Goal: Find specific page/section: Find specific page/section

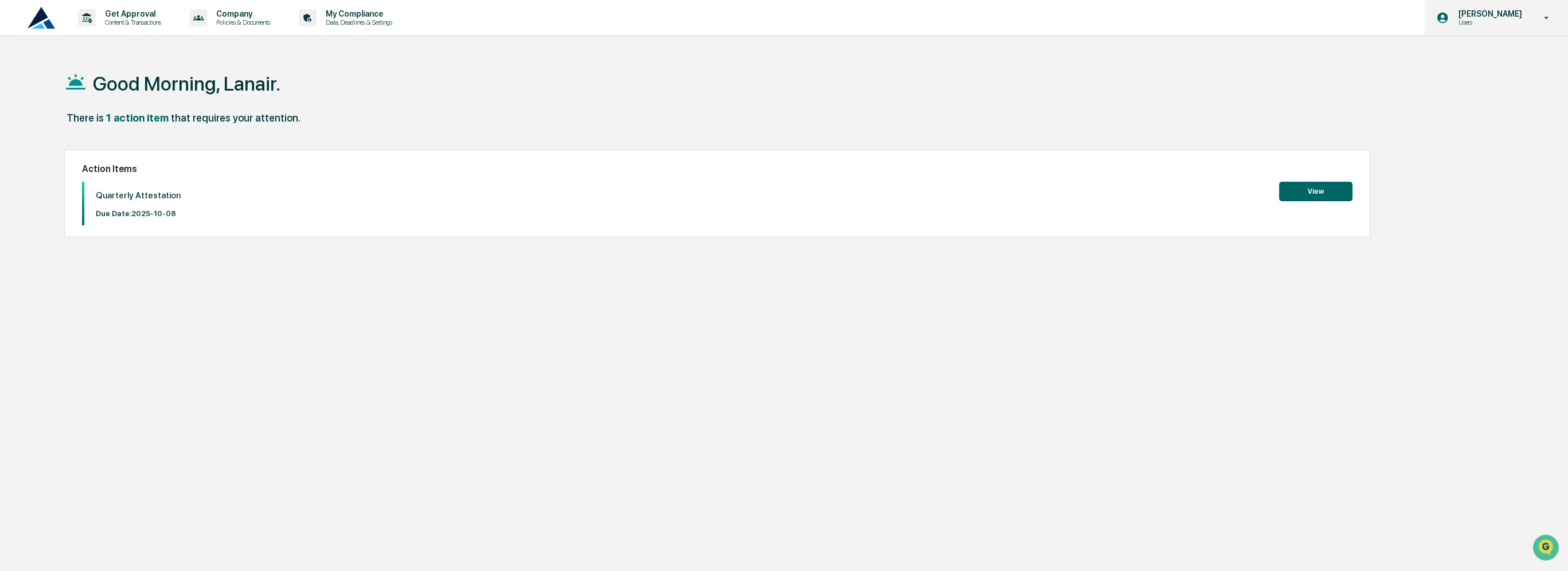
click at [1478, 24] on p "Users" at bounding box center [1488, 22] width 78 height 8
click at [1476, 55] on li "Switch to Admin view..." at bounding box center [1484, 58] width 161 height 22
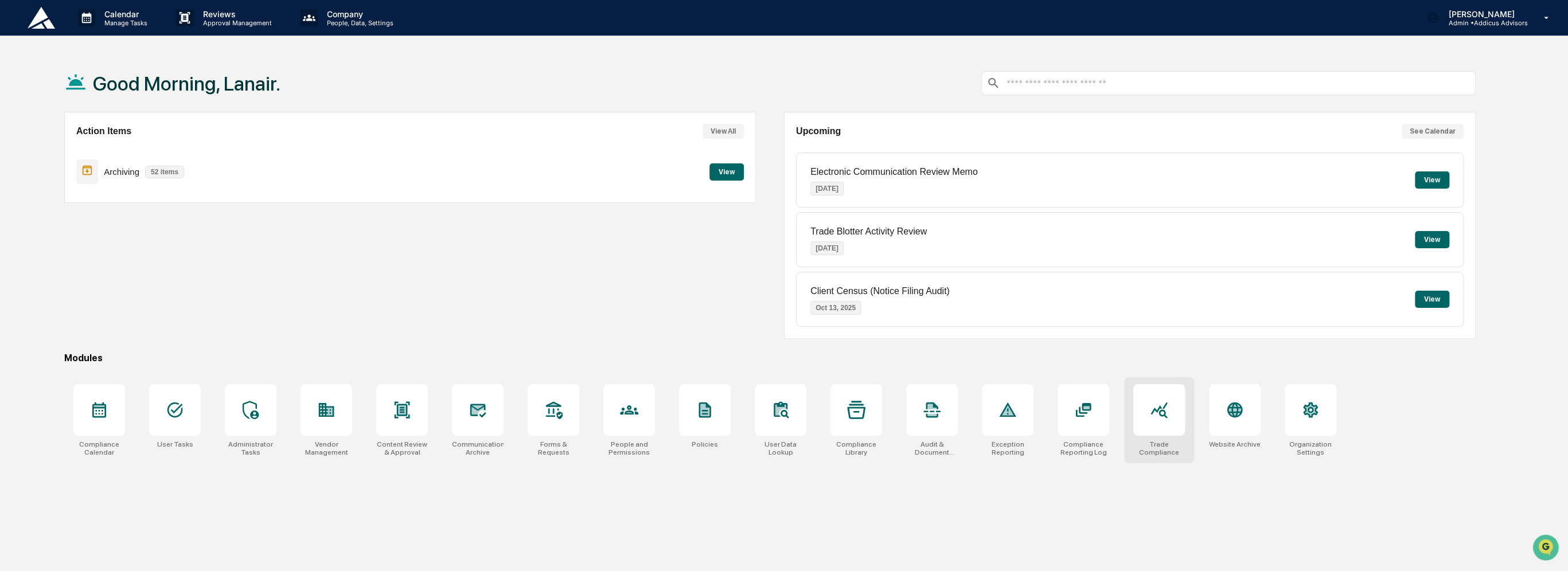
click at [1143, 438] on div "Trade Compliance" at bounding box center [1160, 420] width 70 height 86
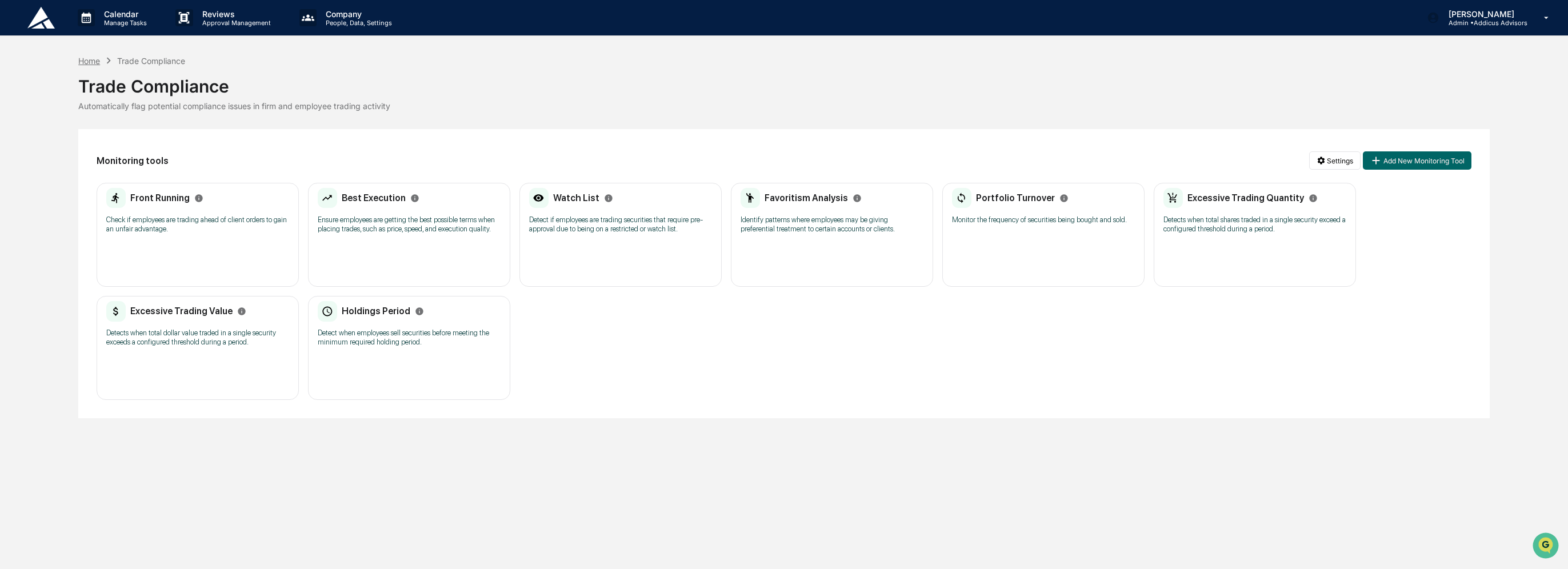
click at [89, 59] on div "Home" at bounding box center [88, 60] width 22 height 10
